Goal: Information Seeking & Learning: Check status

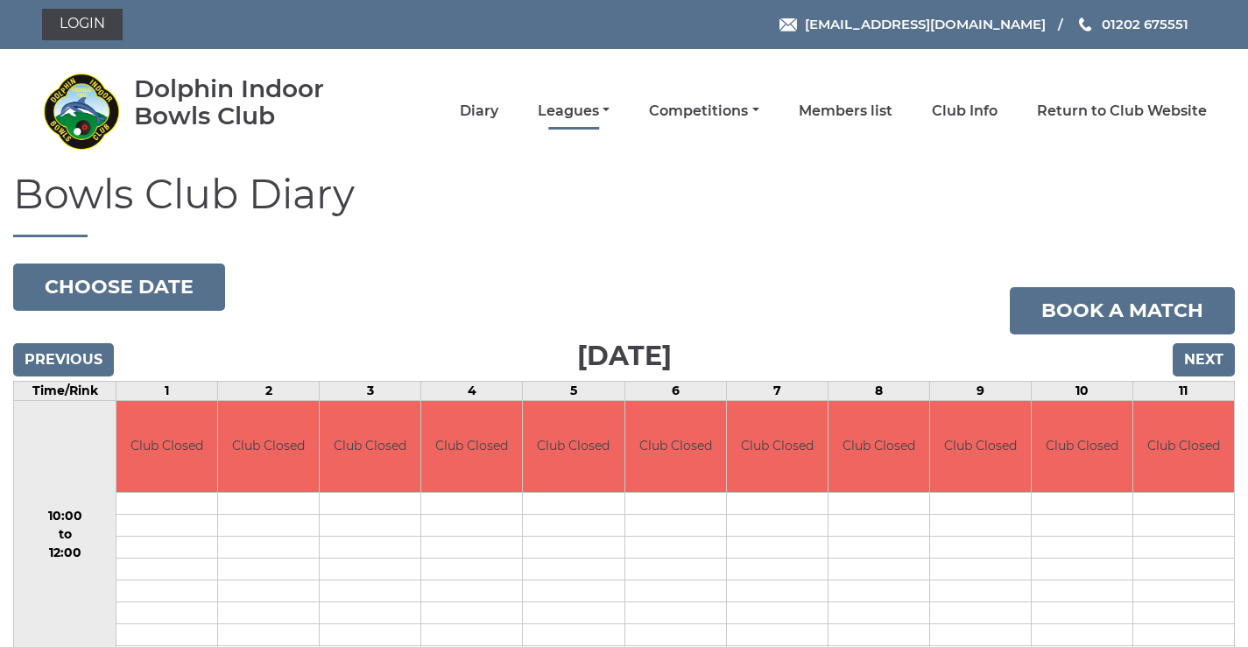
click at [582, 113] on link "Leagues" at bounding box center [574, 111] width 72 height 19
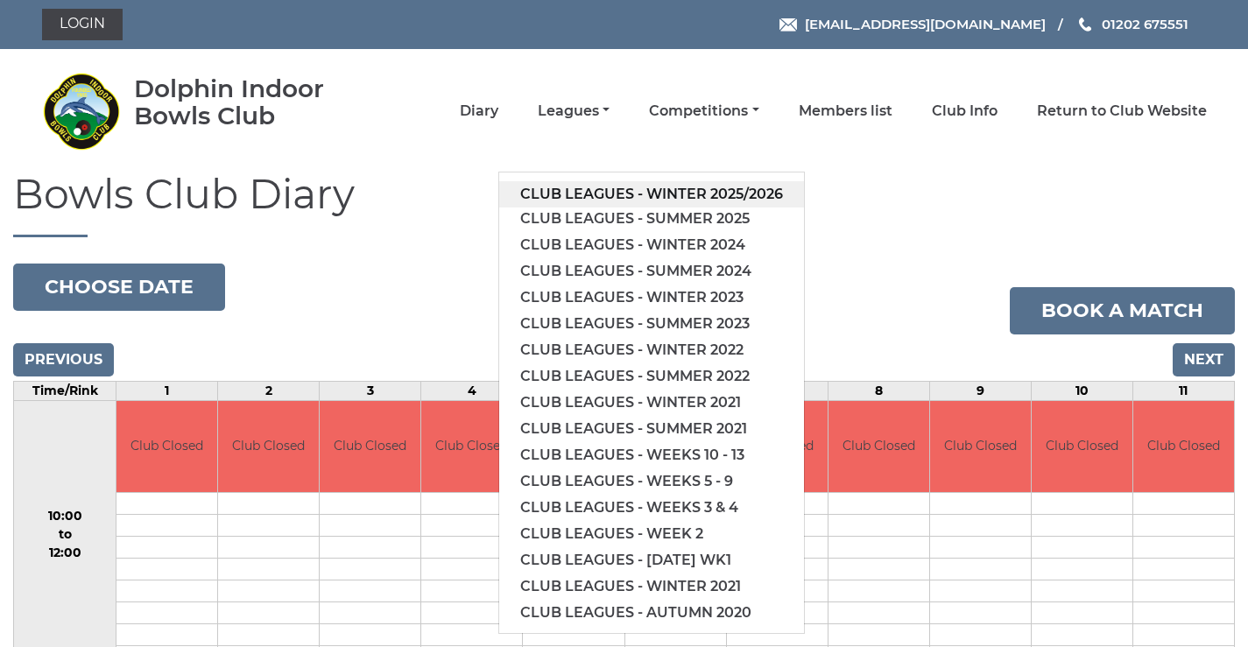
click at [597, 193] on link "Club leagues - Winter 2025/2026" at bounding box center [651, 194] width 305 height 26
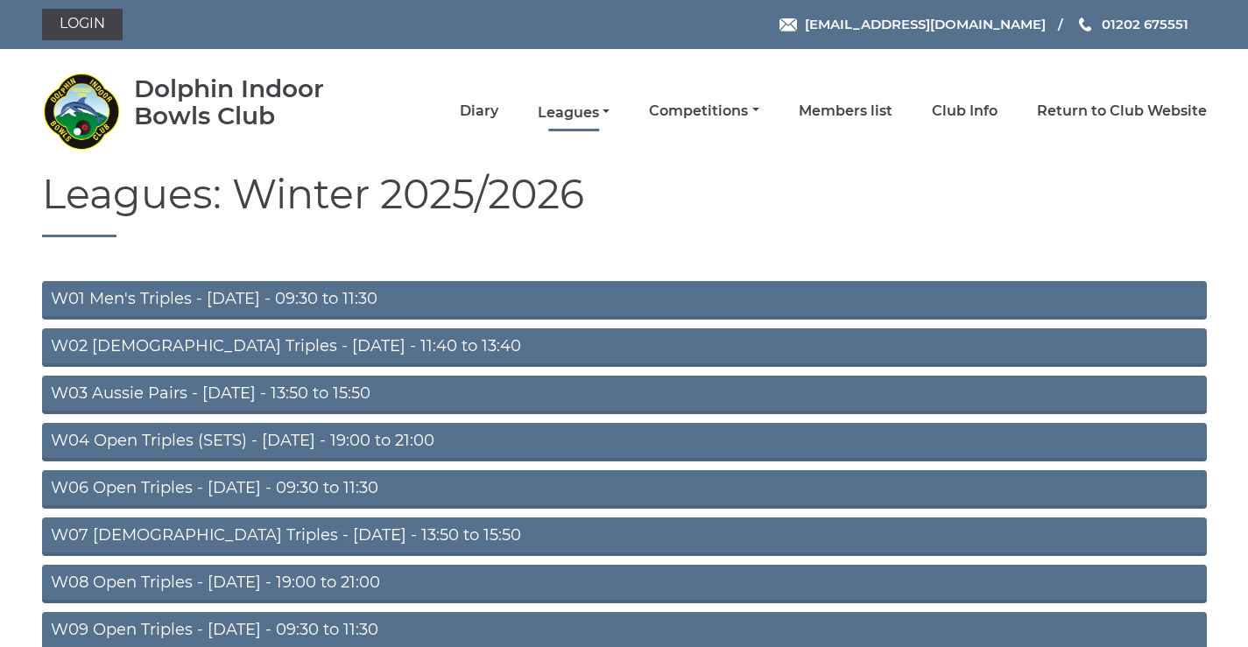
click at [586, 120] on link "Leagues" at bounding box center [574, 112] width 72 height 19
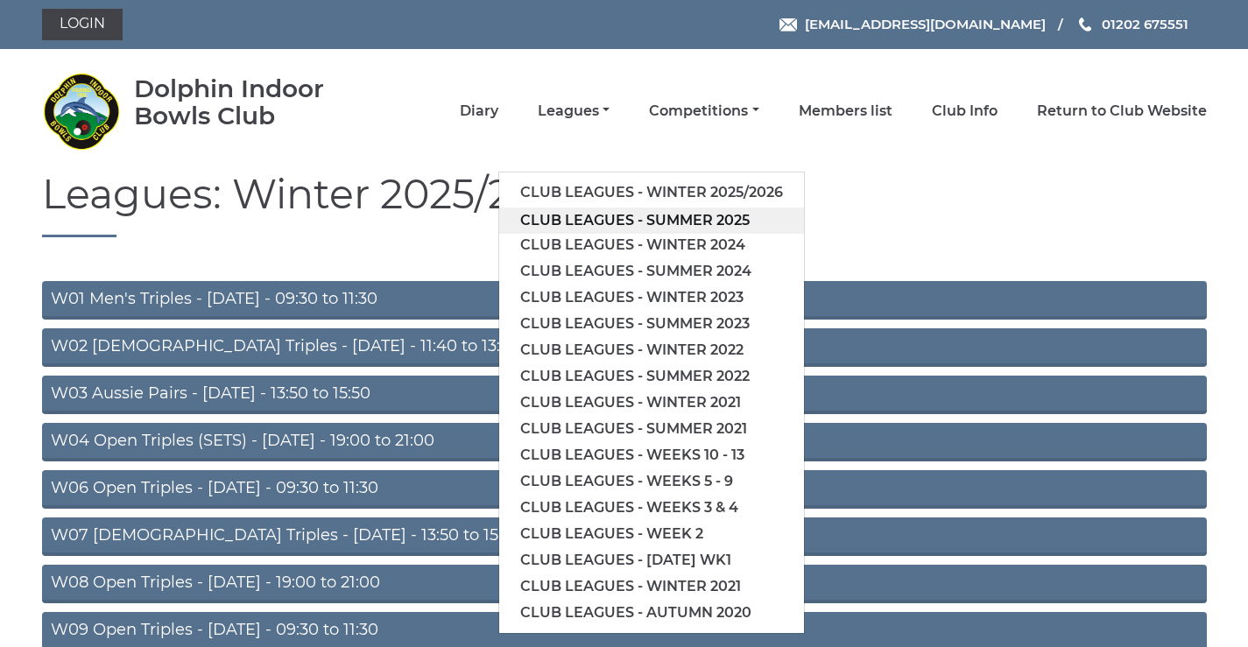
click at [615, 224] on link "Club leagues - Summer 2025" at bounding box center [651, 221] width 305 height 26
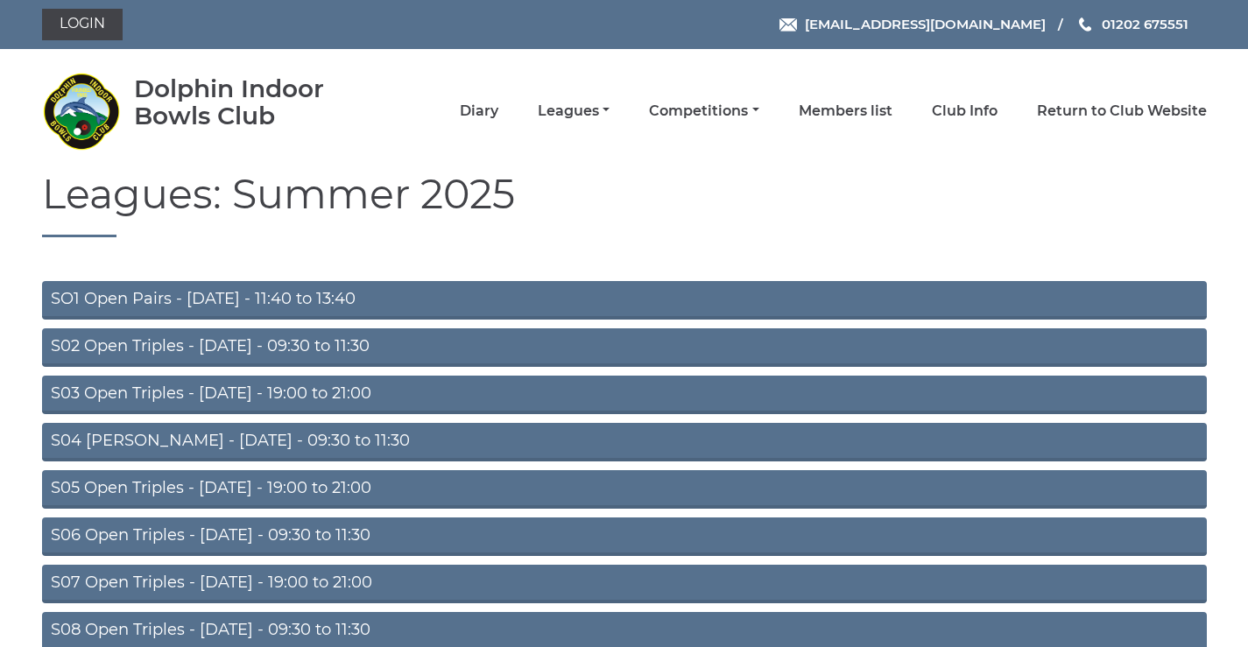
scroll to position [139, 0]
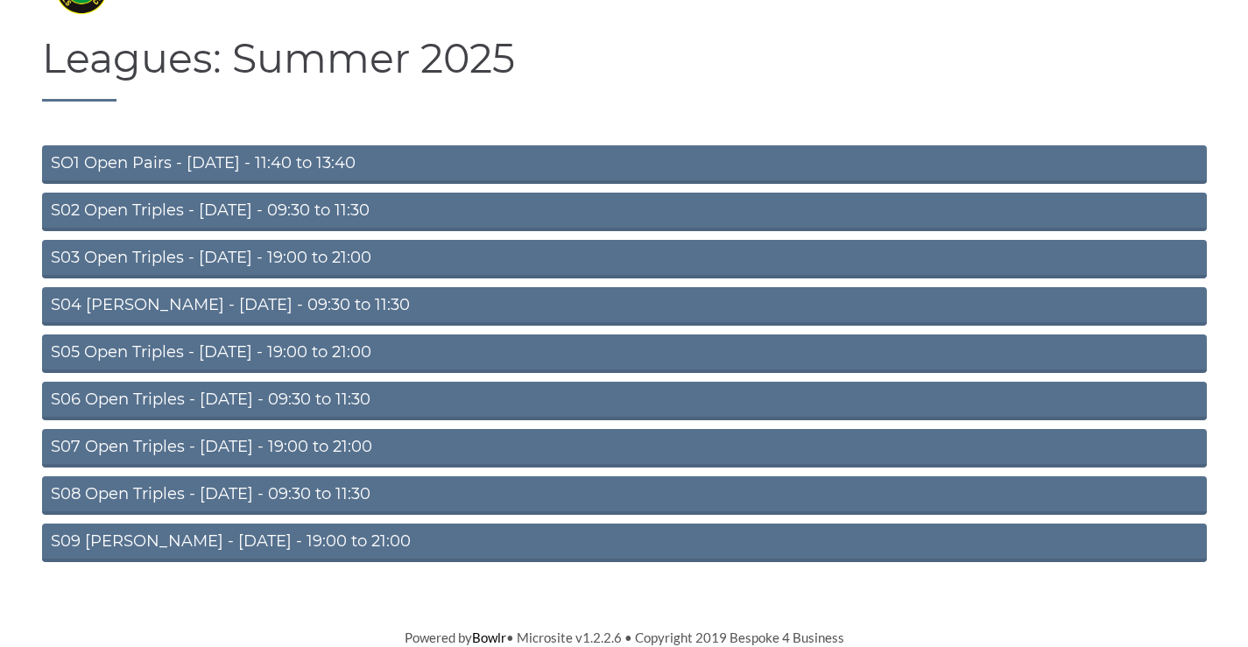
click at [241, 484] on link "S08 Open Triples - Friday - 09:30 to 11:30" at bounding box center [624, 496] width 1165 height 39
click at [236, 495] on link "S08 Open Triples - Friday - 09:30 to 11:30" at bounding box center [624, 496] width 1165 height 39
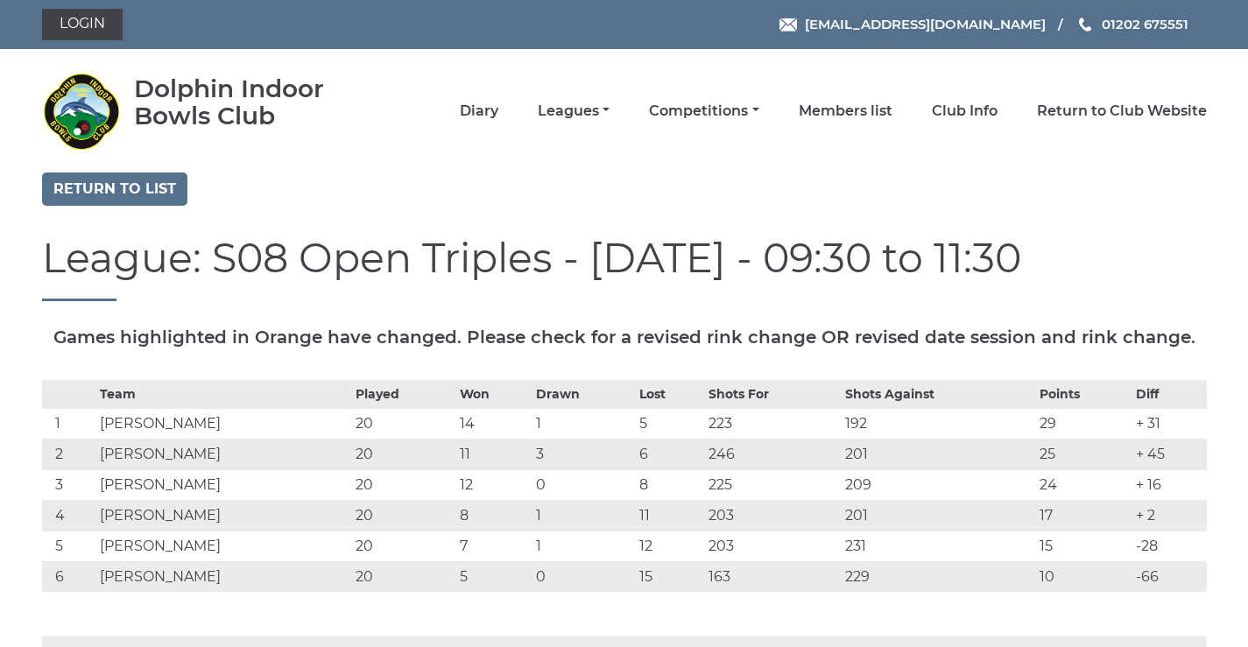
scroll to position [204, 0]
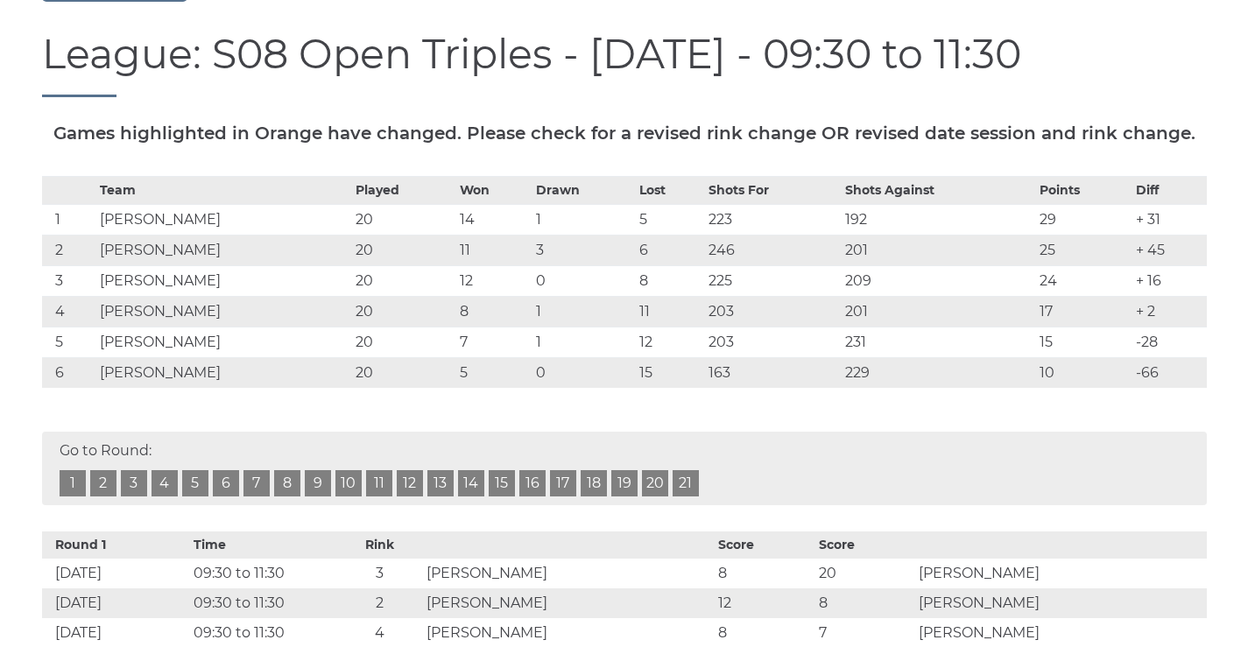
click at [648, 497] on link "20" at bounding box center [655, 483] width 26 height 26
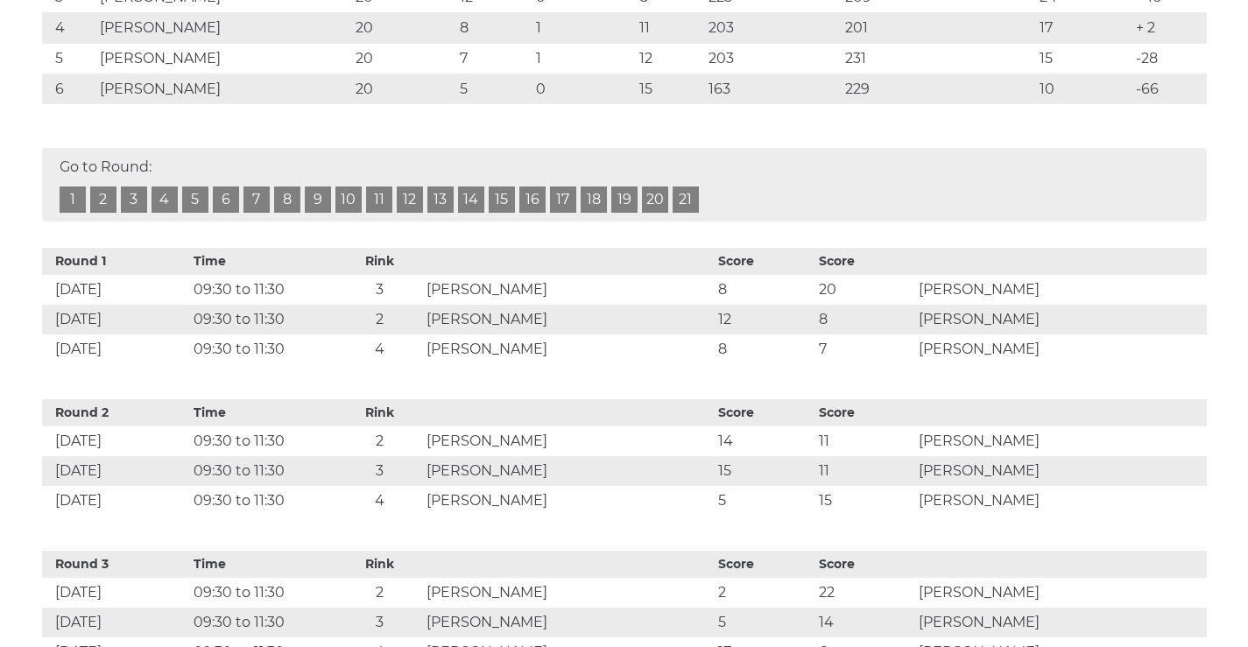
scroll to position [284, 0]
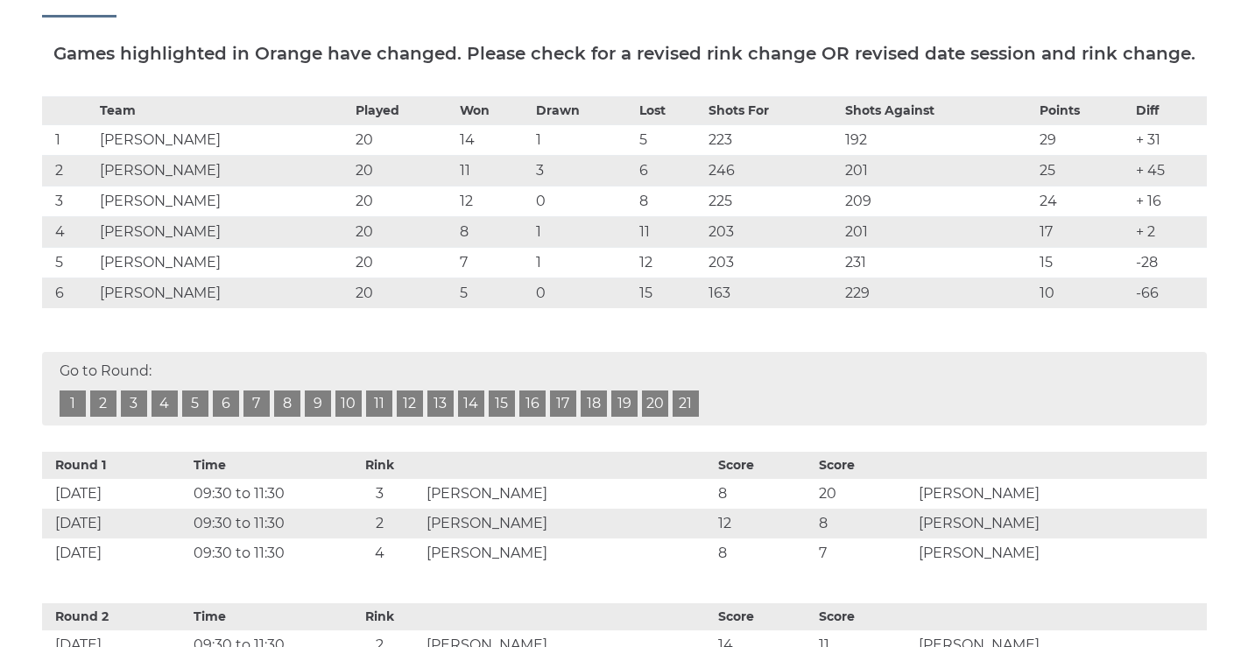
click at [650, 417] on link "20" at bounding box center [655, 404] width 26 height 26
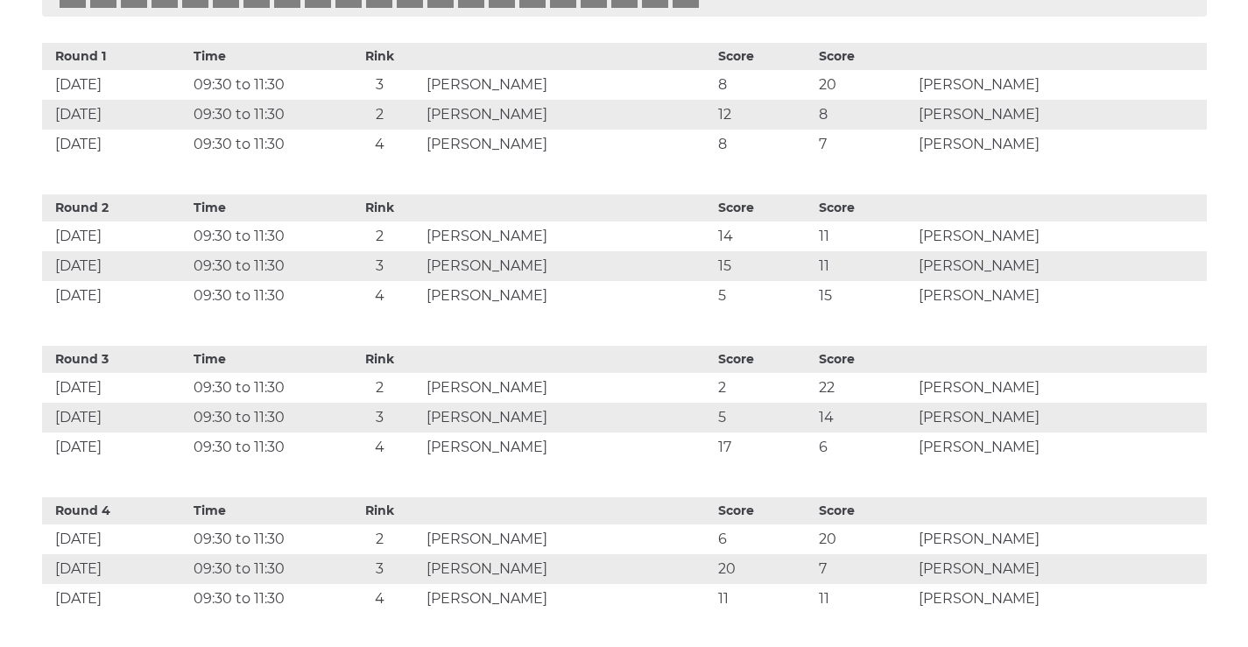
scroll to position [0, 0]
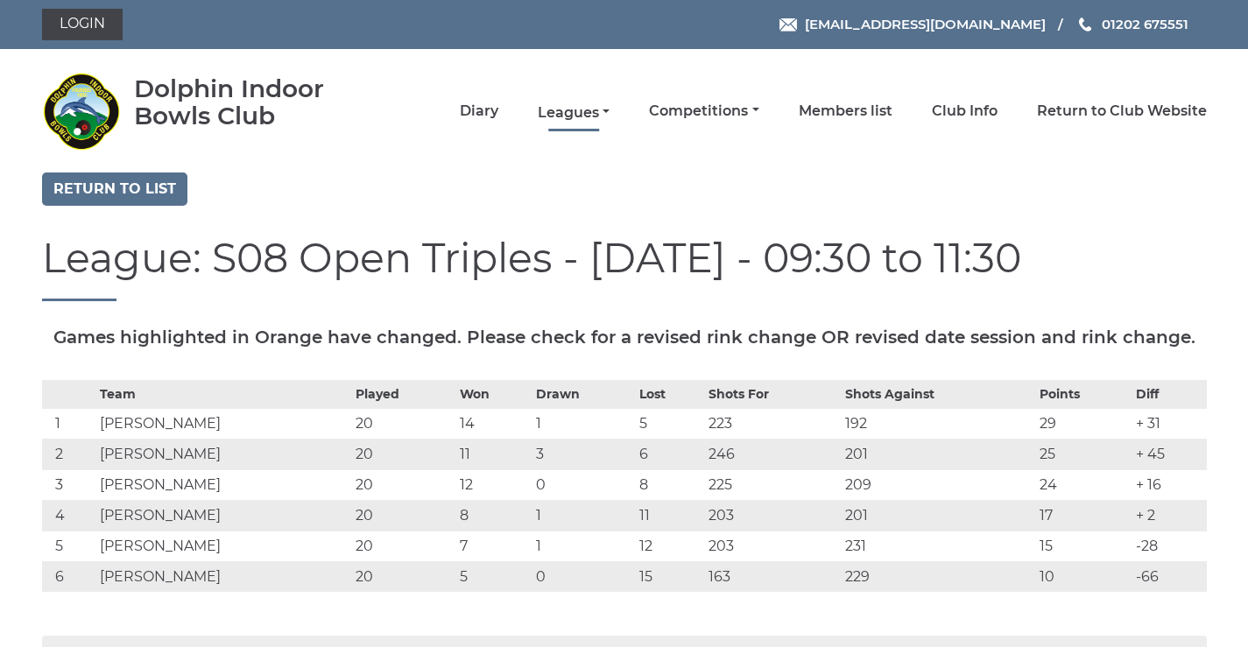
click at [605, 111] on link "Leagues" at bounding box center [574, 112] width 72 height 19
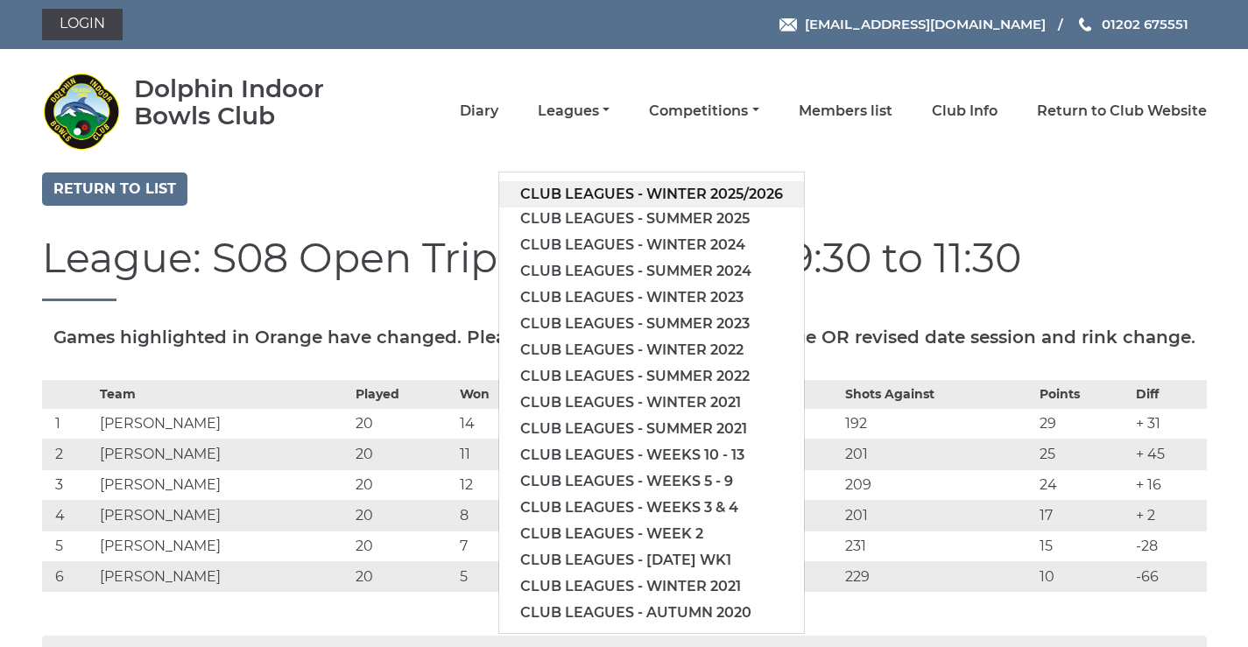
click at [661, 189] on link "Club leagues - Winter 2025/2026" at bounding box center [651, 194] width 305 height 26
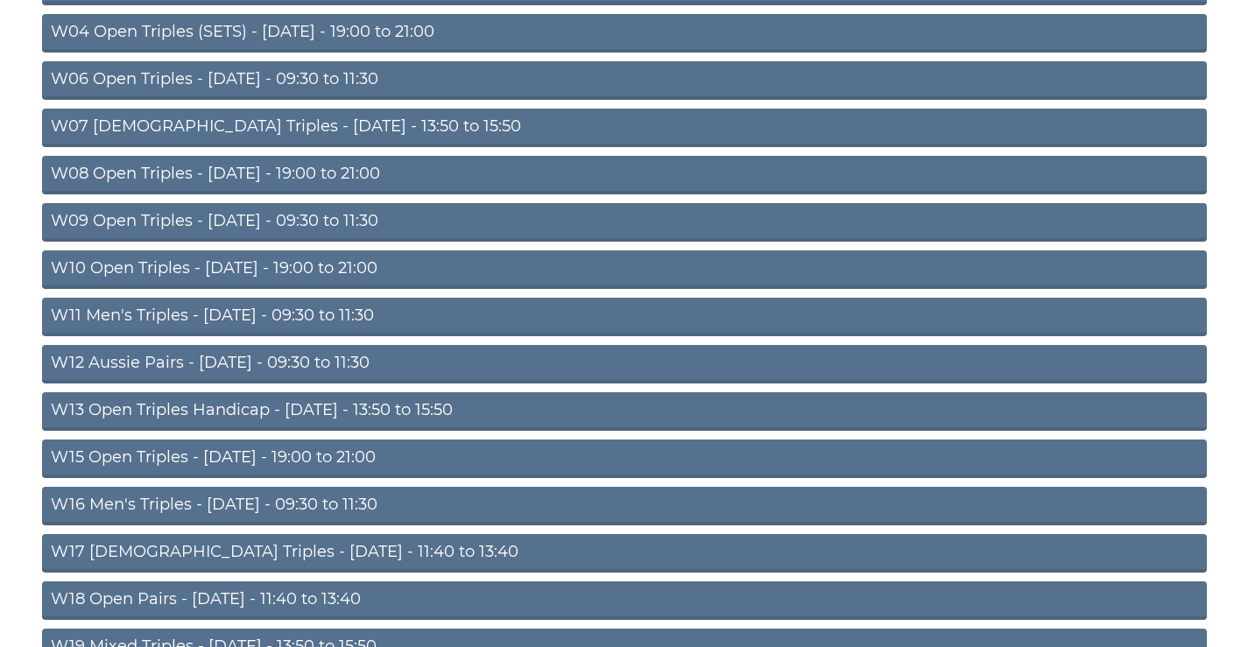
scroll to position [565, 0]
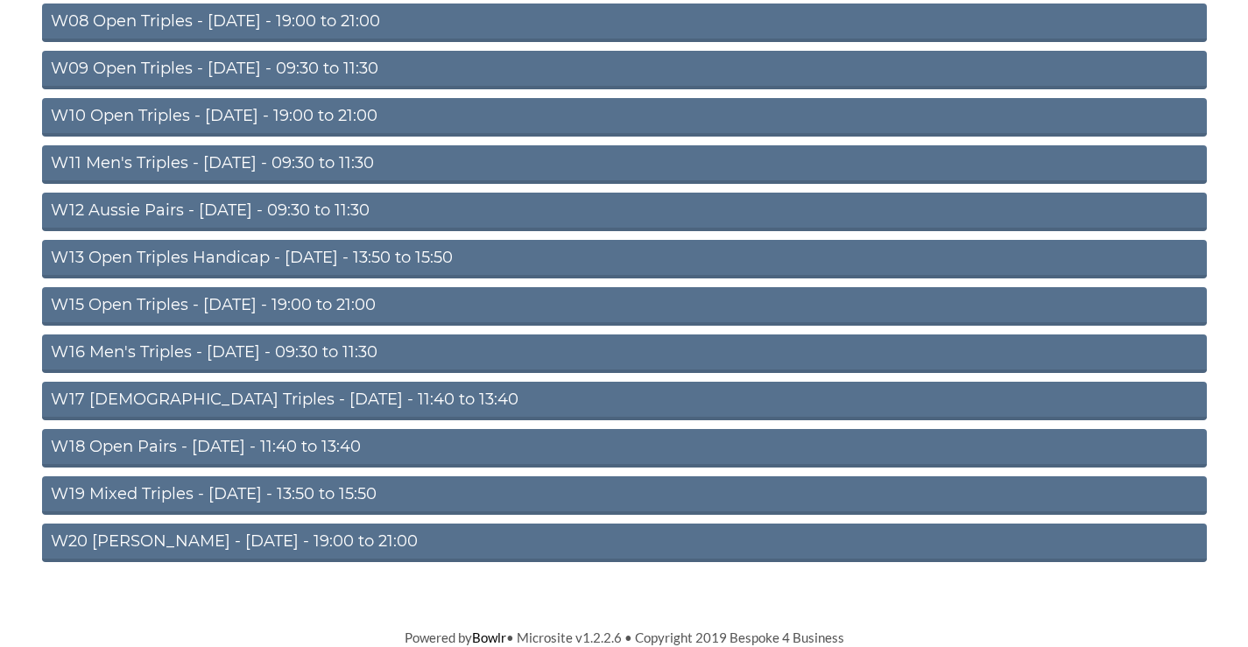
click at [215, 342] on link "W16 Men's Triples - [DATE] - 09:30 to 11:30" at bounding box center [624, 354] width 1165 height 39
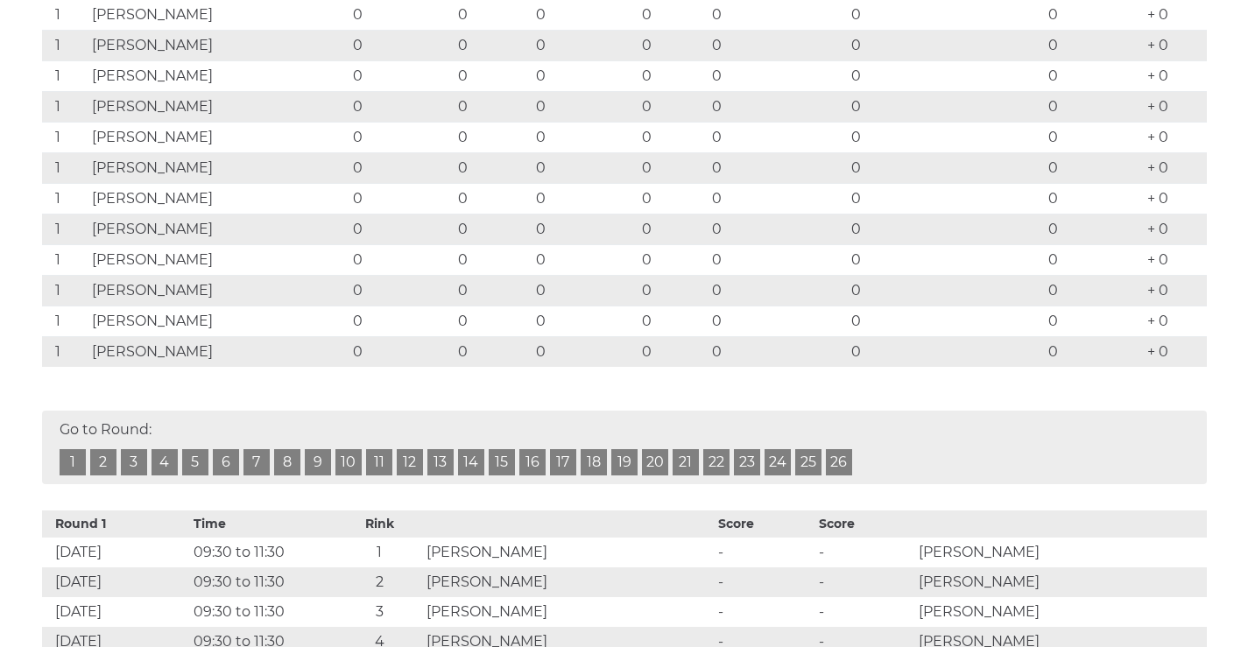
scroll to position [204, 0]
